Goal: Task Accomplishment & Management: Manage account settings

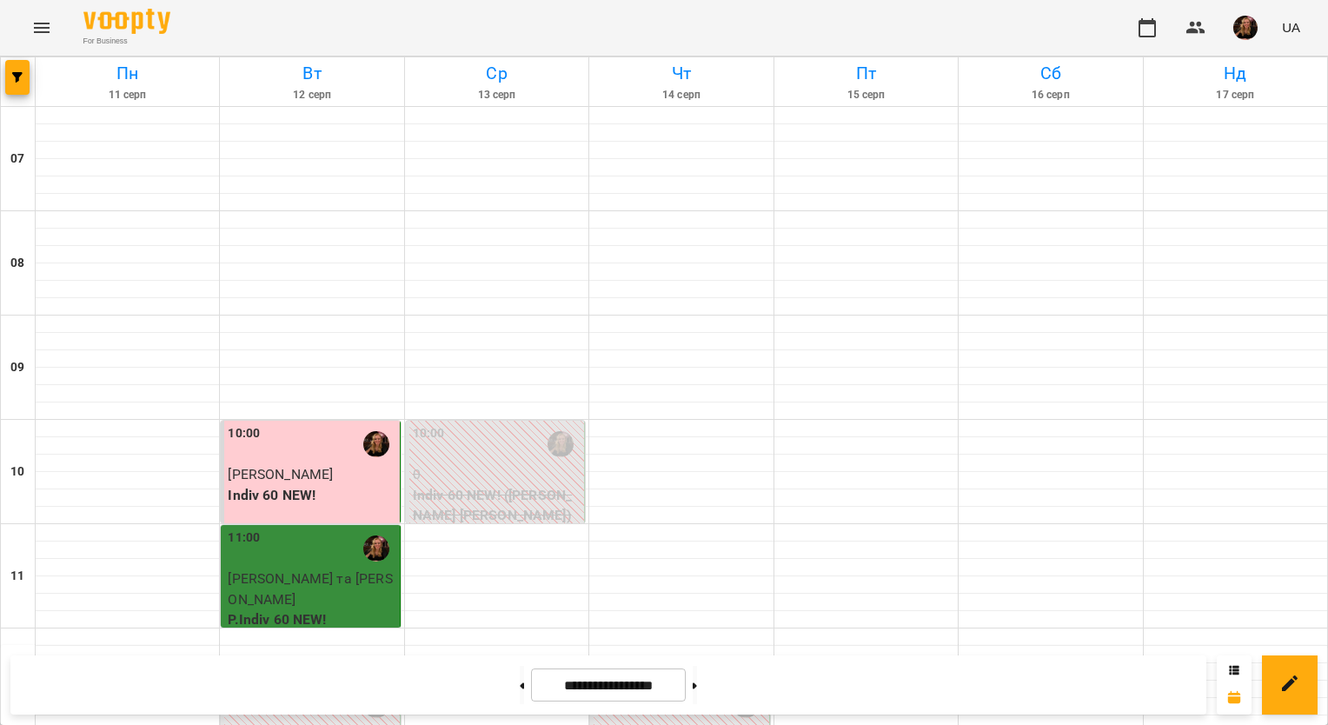
scroll to position [956, 0]
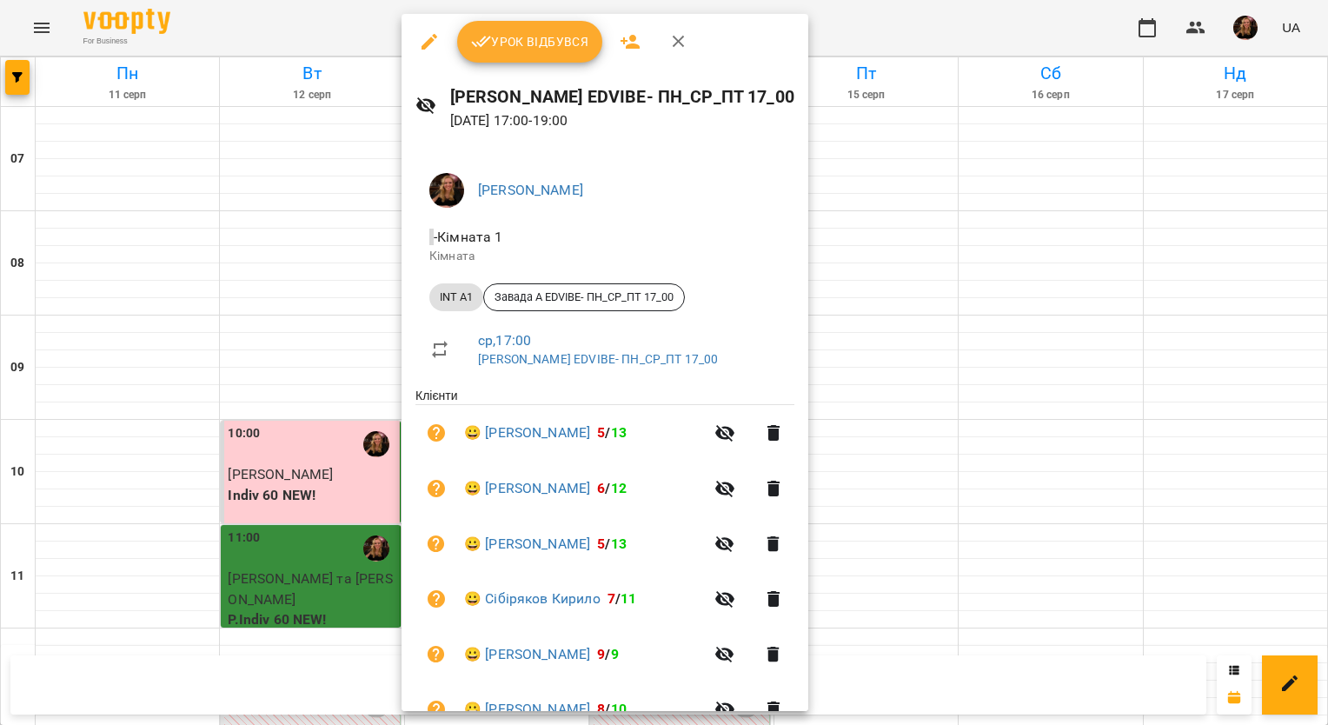
click at [509, 52] on button "Урок відбувся" at bounding box center [530, 42] width 146 height 42
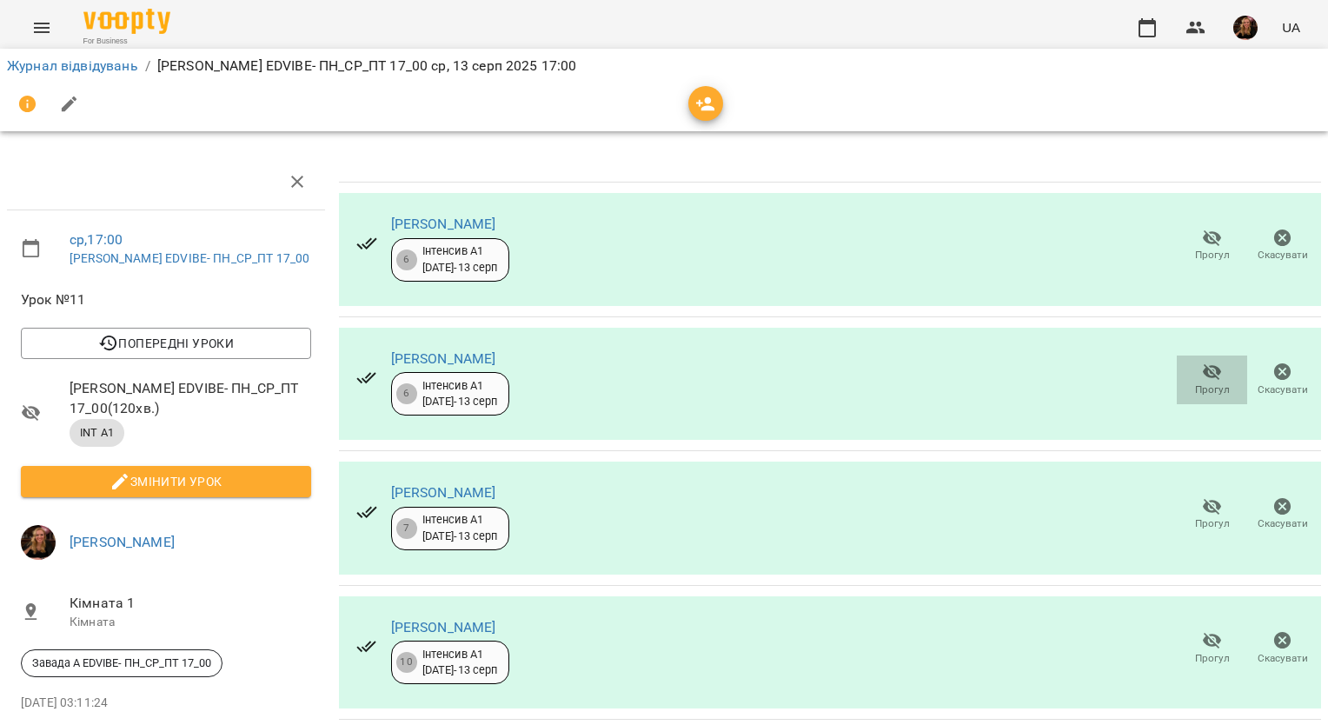
click at [1203, 377] on icon "button" at bounding box center [1212, 372] width 19 height 17
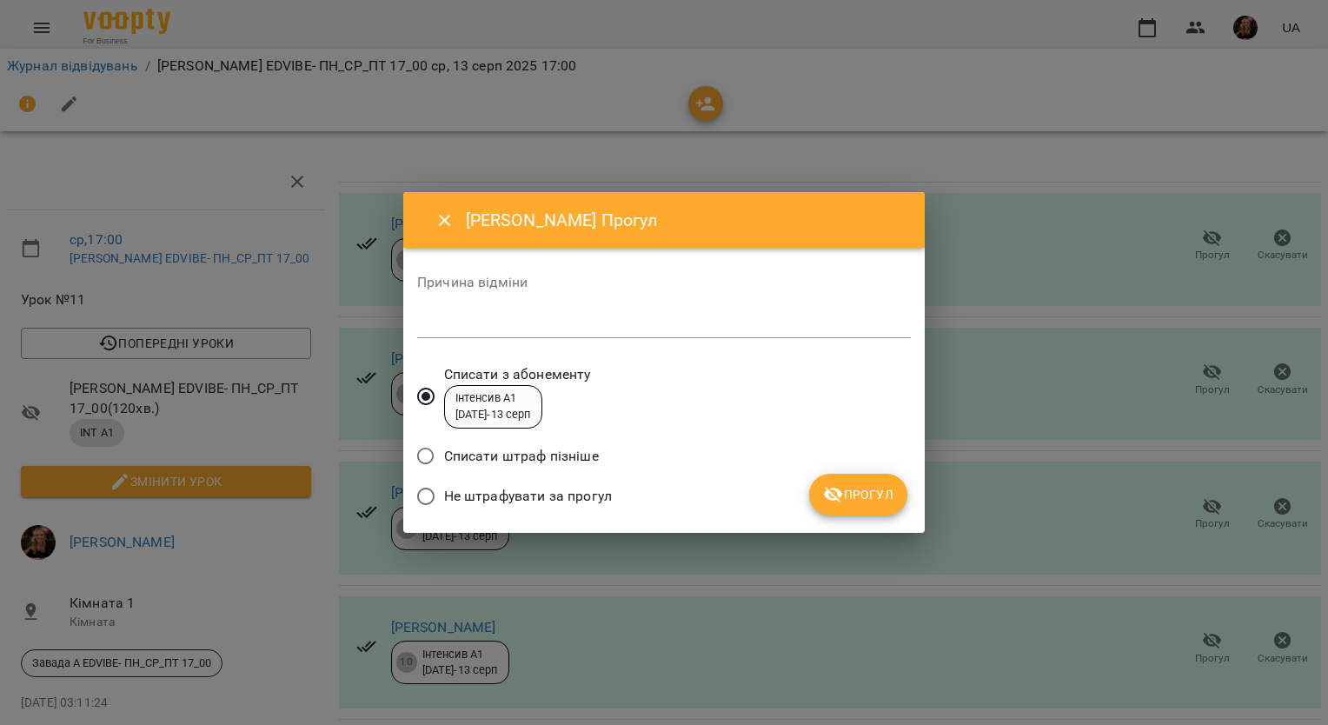
drag, startPoint x: 581, startPoint y: 497, endPoint x: 612, endPoint y: 481, distance: 35.4
click at [581, 496] on span "Не штрафувати за прогул" at bounding box center [528, 496] width 168 height 21
click at [668, 316] on textarea at bounding box center [664, 324] width 494 height 17
click at [841, 492] on icon "submit" at bounding box center [833, 495] width 19 height 17
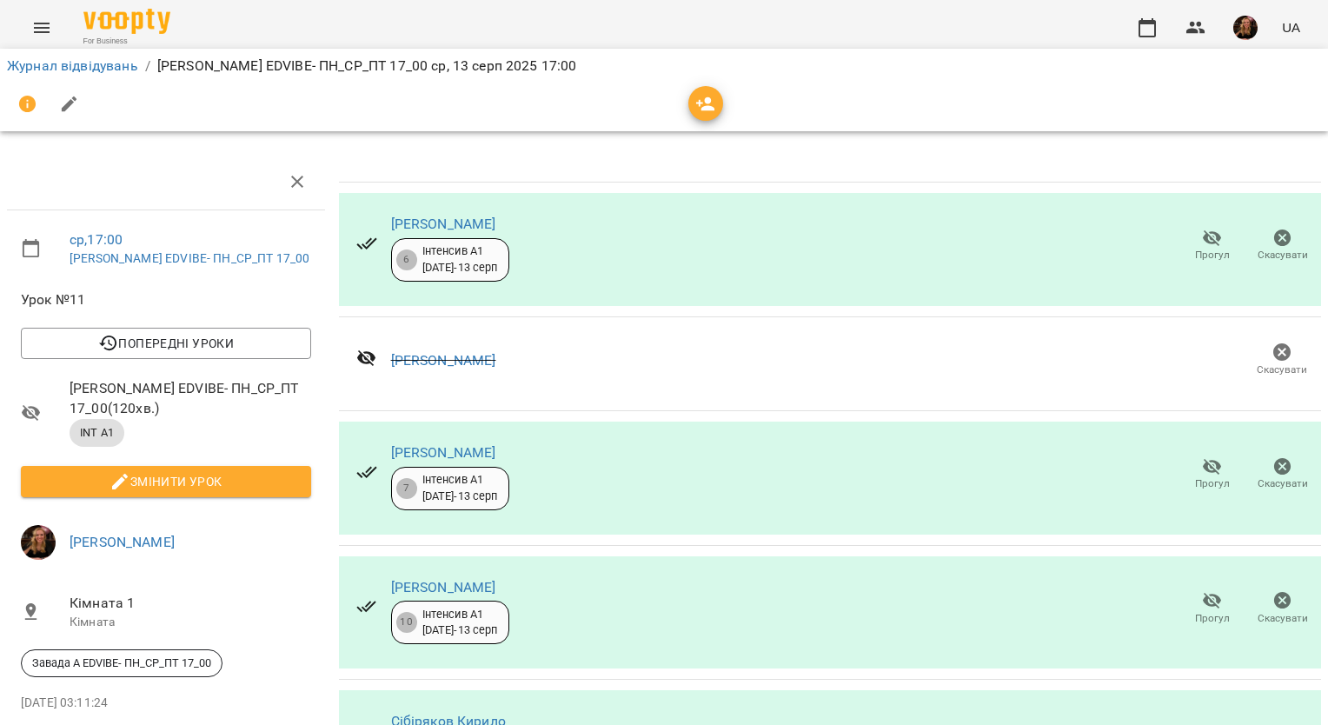
click at [1203, 472] on icon "button" at bounding box center [1212, 466] width 21 height 21
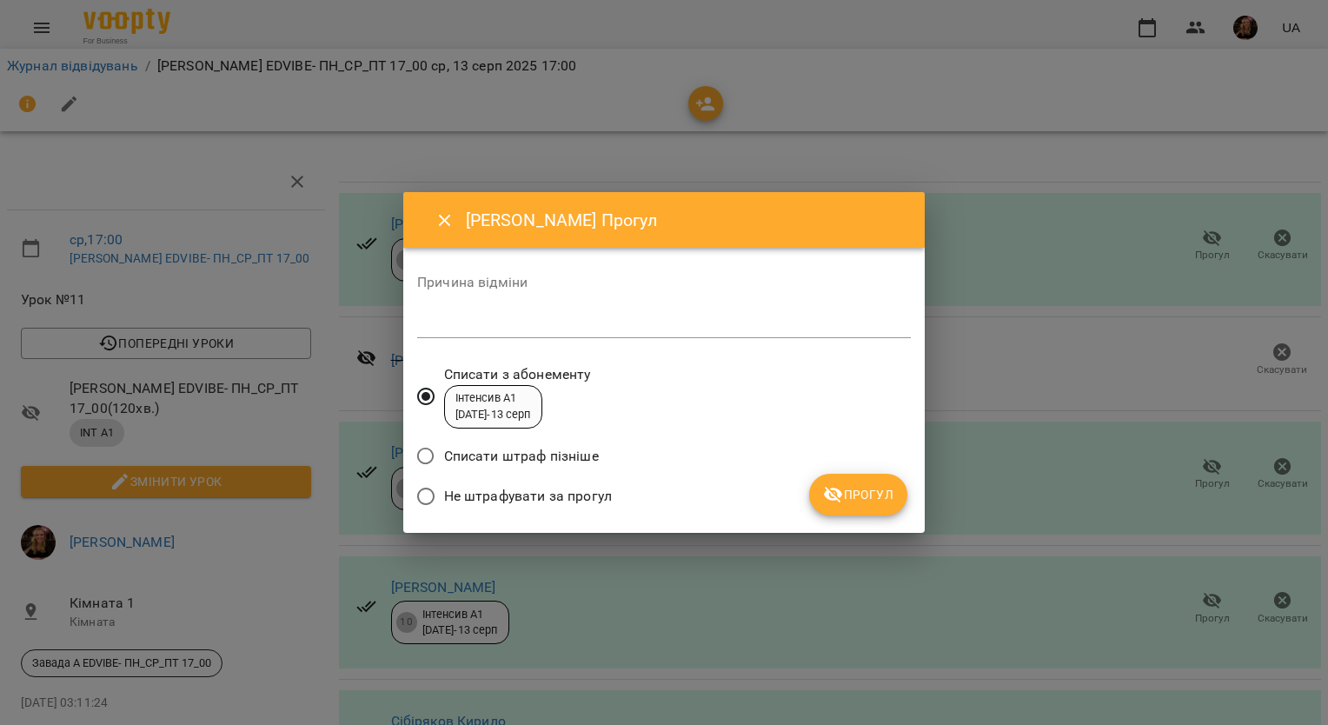
click at [582, 489] on span "Не штрафувати за прогул" at bounding box center [528, 496] width 168 height 21
click at [572, 329] on textarea at bounding box center [664, 324] width 494 height 17
click at [848, 495] on span "Прогул" at bounding box center [858, 494] width 70 height 21
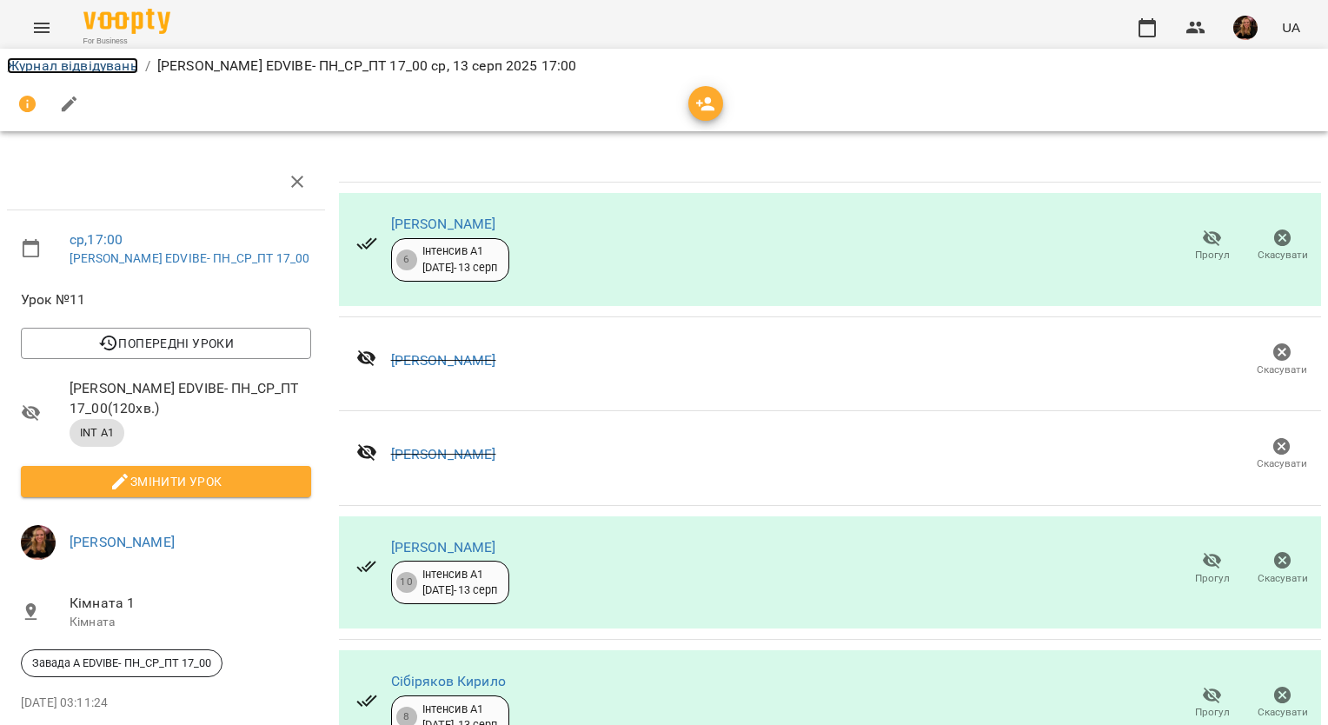
click at [121, 61] on link "Журнал відвідувань" at bounding box center [72, 65] width 131 height 17
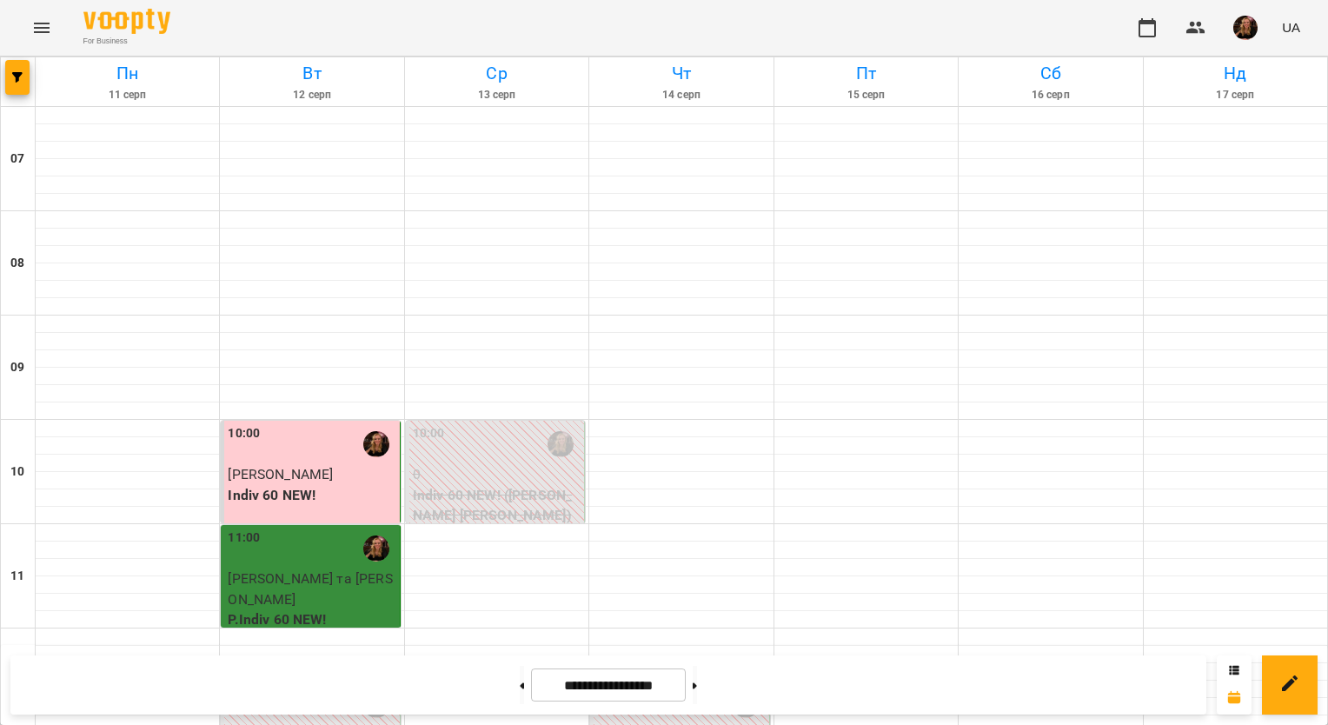
scroll to position [1043, 0]
